Goal: Information Seeking & Learning: Learn about a topic

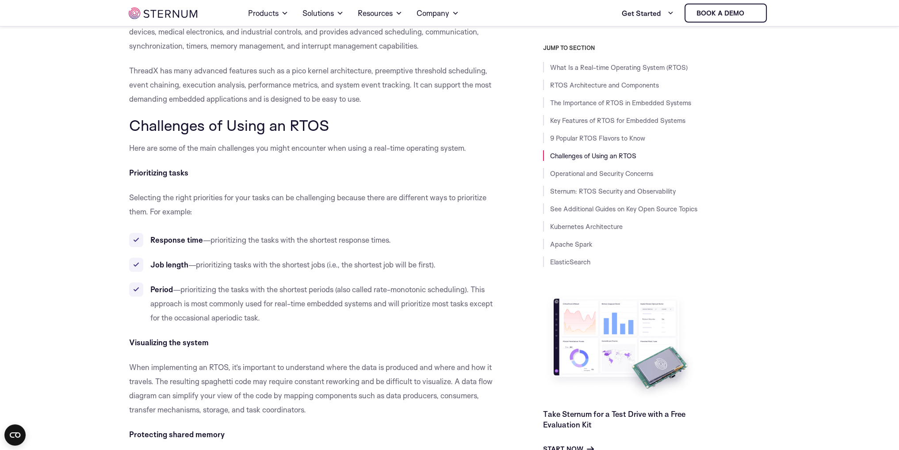
scroll to position [4020, 0]
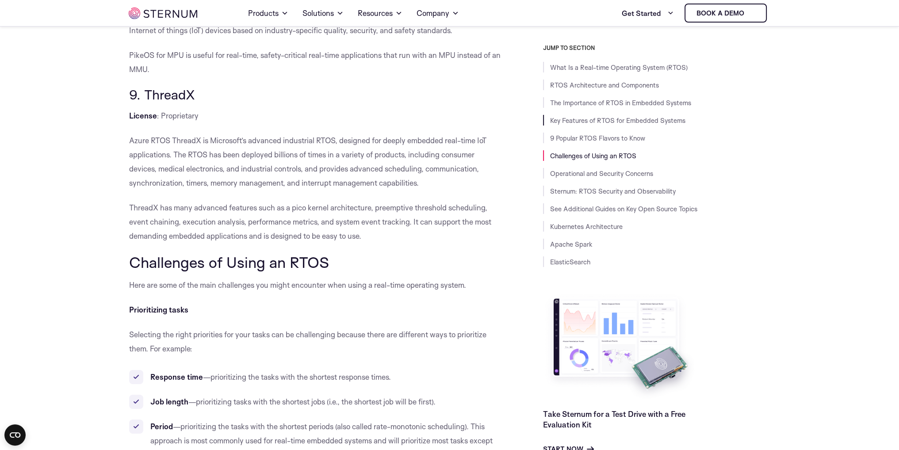
click at [547, 116] on li "Key Features of RTOS for Embedded Systems" at bounding box center [656, 120] width 227 height 11
click at [548, 121] on li "Key Features of RTOS for Embedded Systems" at bounding box center [656, 120] width 227 height 11
click at [562, 87] on link "RTOS Architecture and Components" at bounding box center [604, 85] width 109 height 8
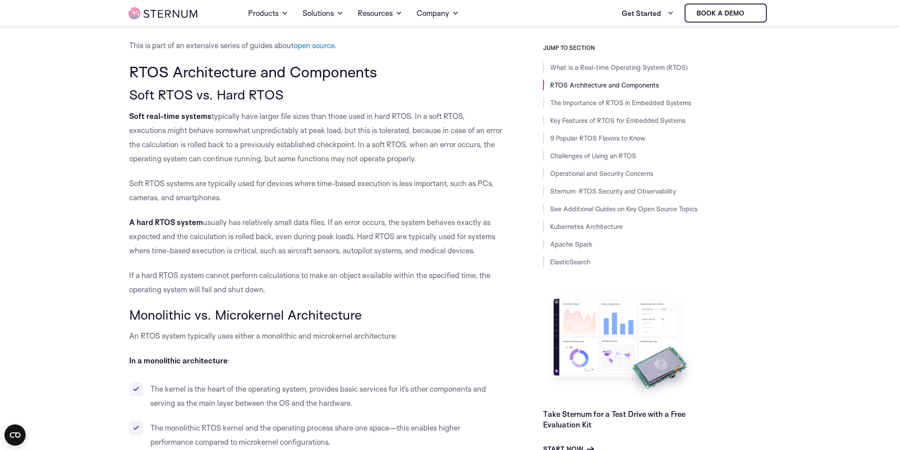
scroll to position [642, 0]
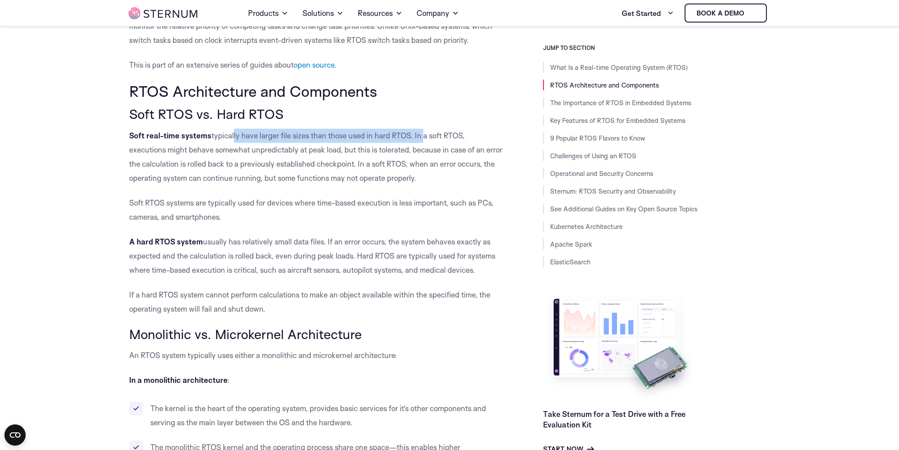
drag, startPoint x: 230, startPoint y: 136, endPoint x: 421, endPoint y: 138, distance: 190.6
click at [421, 138] on p "Soft real-time systems typically have larger file sizes than those used in hard…" at bounding box center [316, 157] width 374 height 57
click at [427, 107] on h3 "Soft RTOS vs. Hard RTOS" at bounding box center [316, 114] width 374 height 15
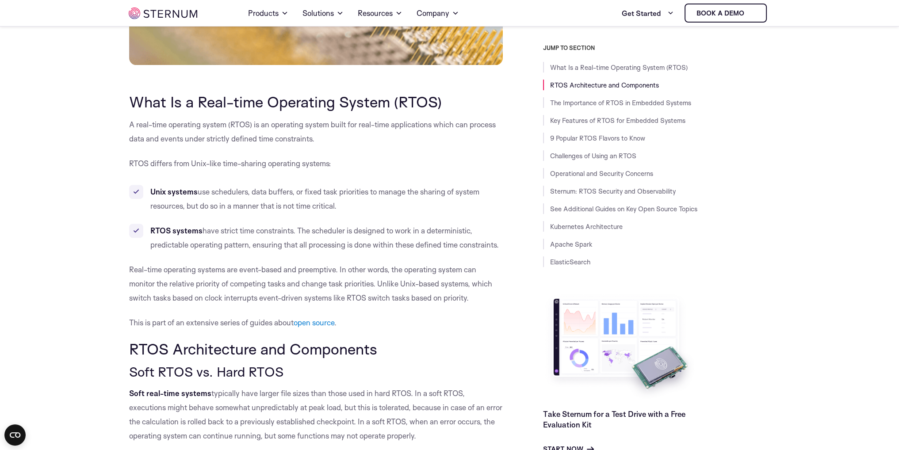
scroll to position [333, 0]
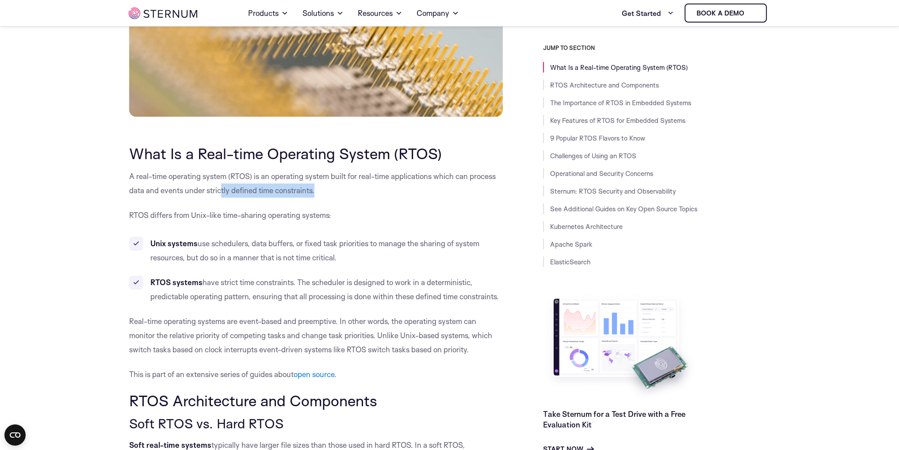
drag, startPoint x: 324, startPoint y: 191, endPoint x: 221, endPoint y: 195, distance: 102.7
click at [221, 195] on p "A real-time operating system (RTOS) is an operating system built for real-time …" at bounding box center [316, 183] width 374 height 28
drag, startPoint x: 149, startPoint y: 244, endPoint x: 207, endPoint y: 246, distance: 57.5
click at [207, 246] on li "Unix systems use schedulers, data buffers, or fixed task priorities to manage t…" at bounding box center [316, 251] width 374 height 28
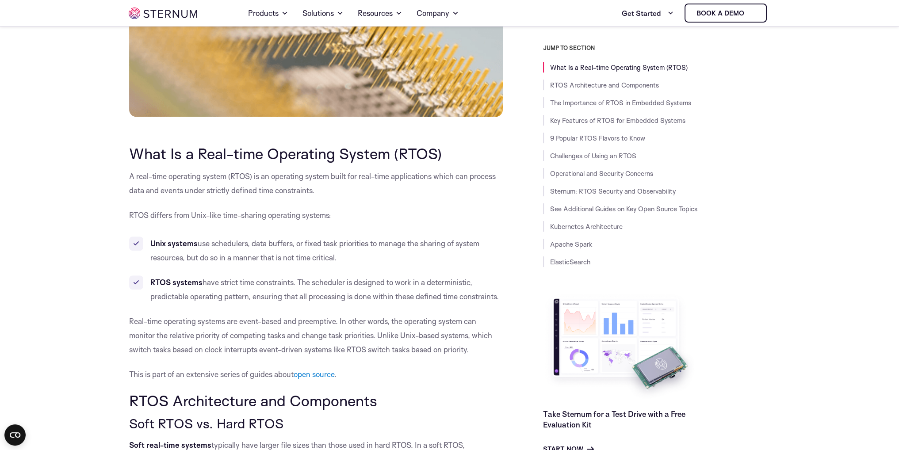
click at [227, 271] on ul "Unix systems use schedulers, data buffers, or fixed task priorities to manage t…" at bounding box center [316, 270] width 374 height 67
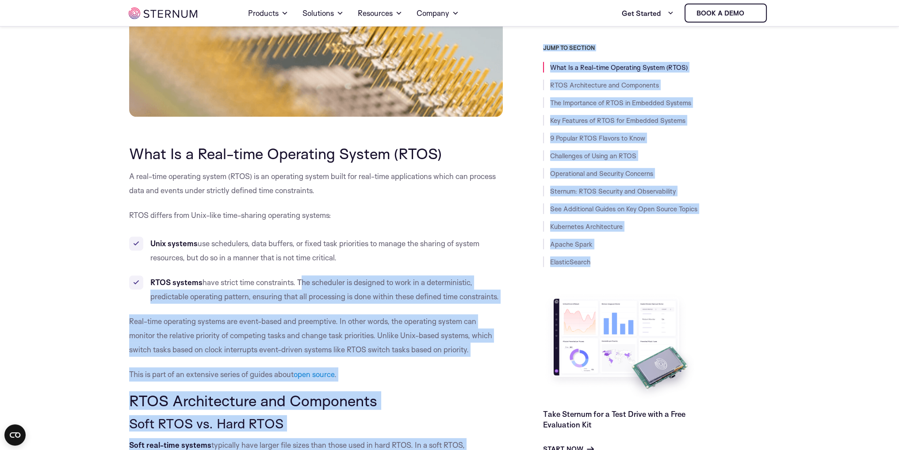
drag, startPoint x: 299, startPoint y: 280, endPoint x: 508, endPoint y: 303, distance: 210.0
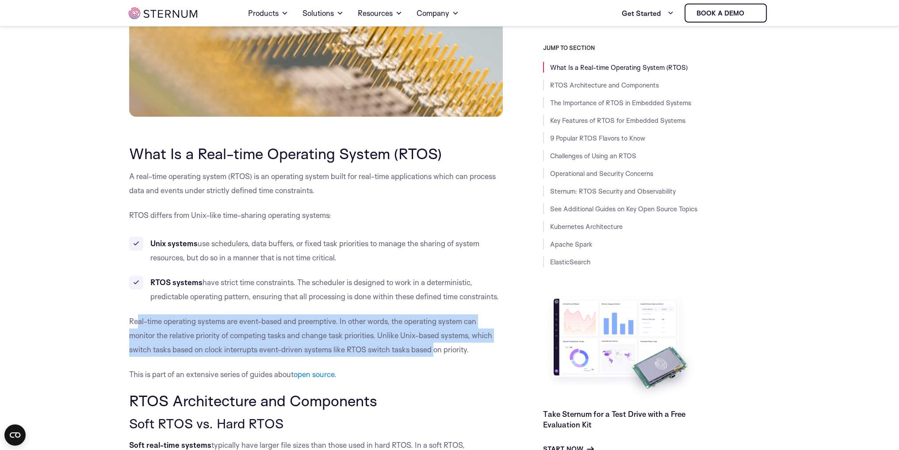
drag, startPoint x: 138, startPoint y: 322, endPoint x: 441, endPoint y: 355, distance: 304.3
click at [440, 355] on p "Real-time operating systems are event-based and preemptive. In other words, the…" at bounding box center [316, 335] width 374 height 42
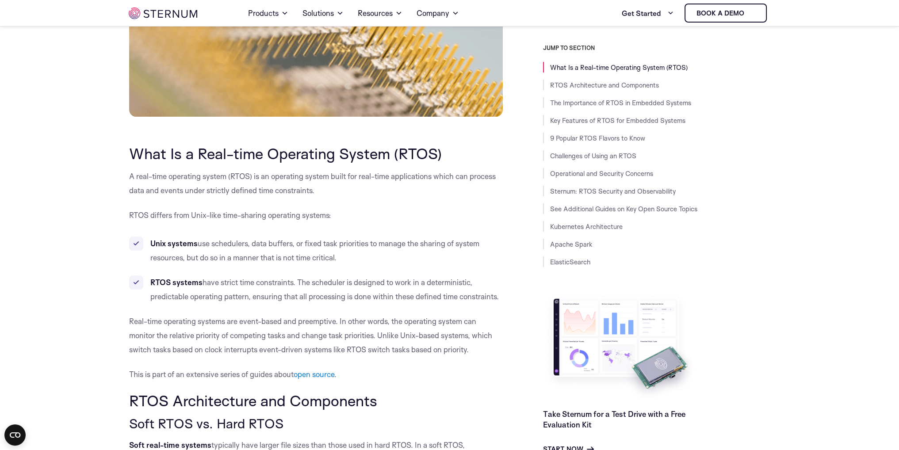
click at [461, 368] on p "This is part of an extensive series of guides about open source ." at bounding box center [316, 375] width 374 height 14
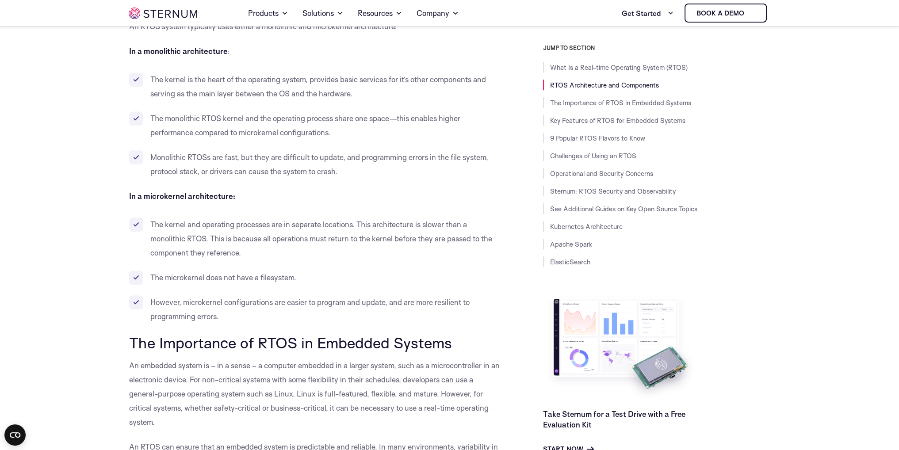
scroll to position [908, 0]
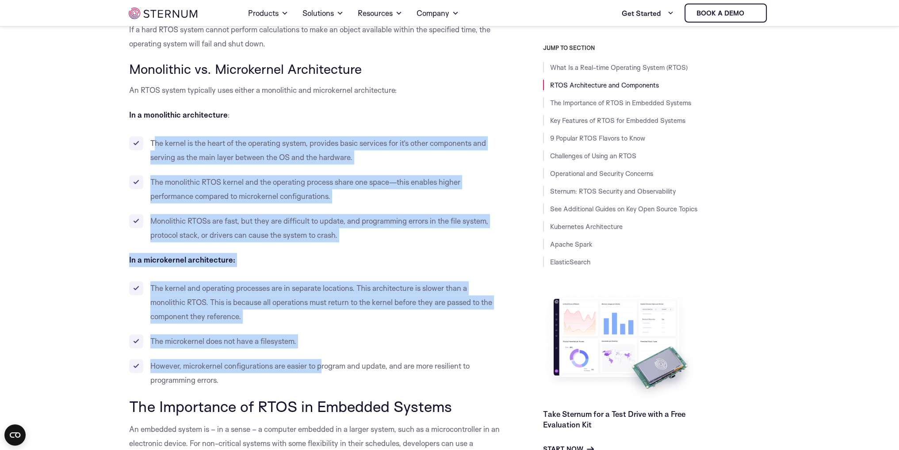
drag, startPoint x: 152, startPoint y: 144, endPoint x: 322, endPoint y: 363, distance: 277.4
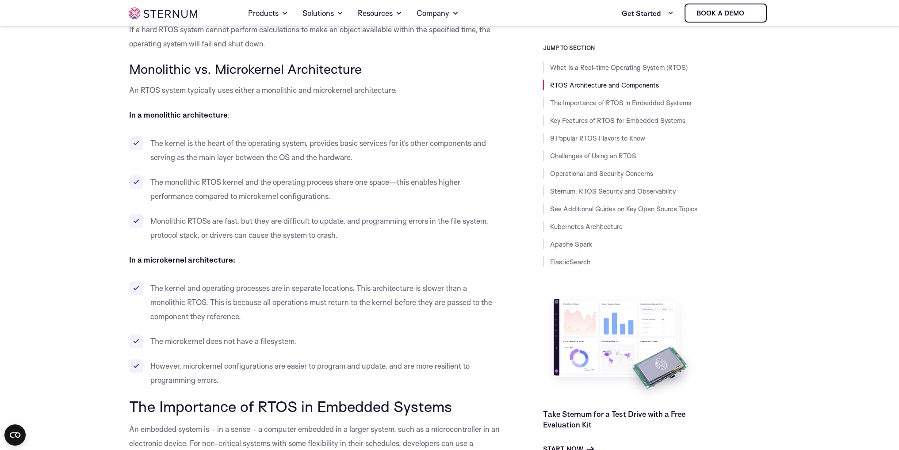
click at [307, 378] on li "However, microkernel configurations are easier to program and update, and are m…" at bounding box center [316, 373] width 374 height 28
